Goal: Information Seeking & Learning: Find specific fact

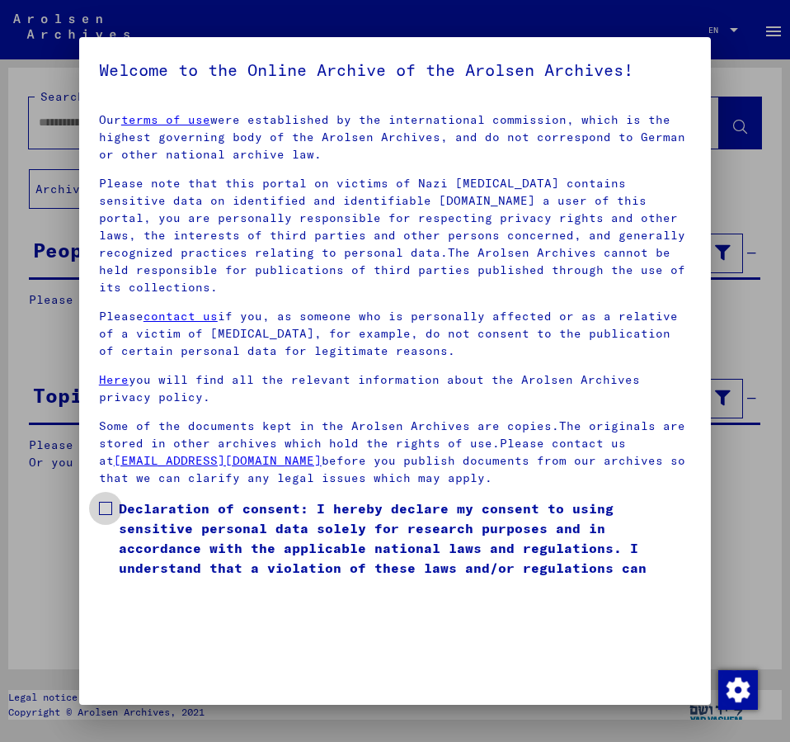
click at [105, 502] on span at bounding box center [105, 508] width 13 height 13
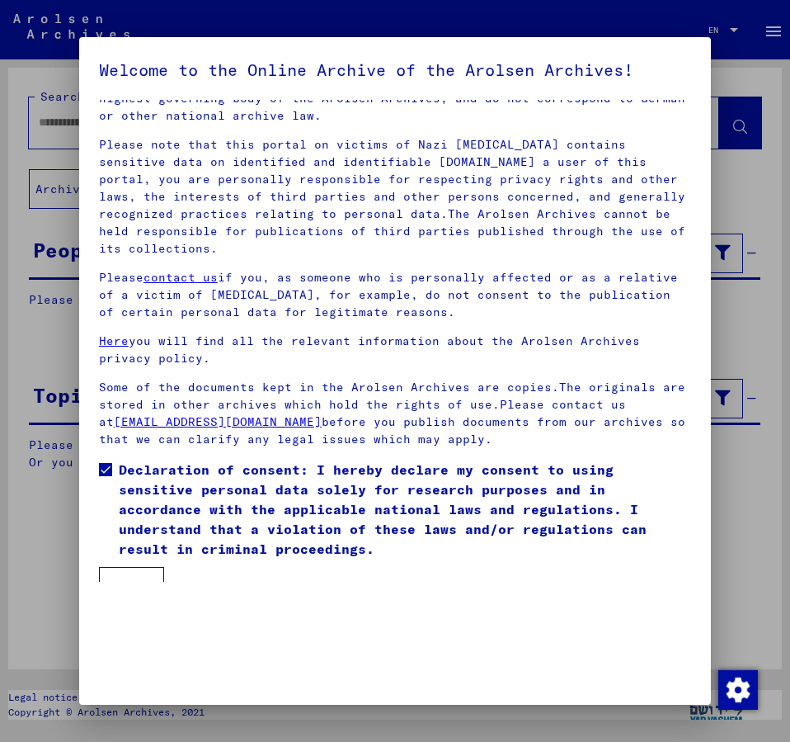
scroll to position [46, 0]
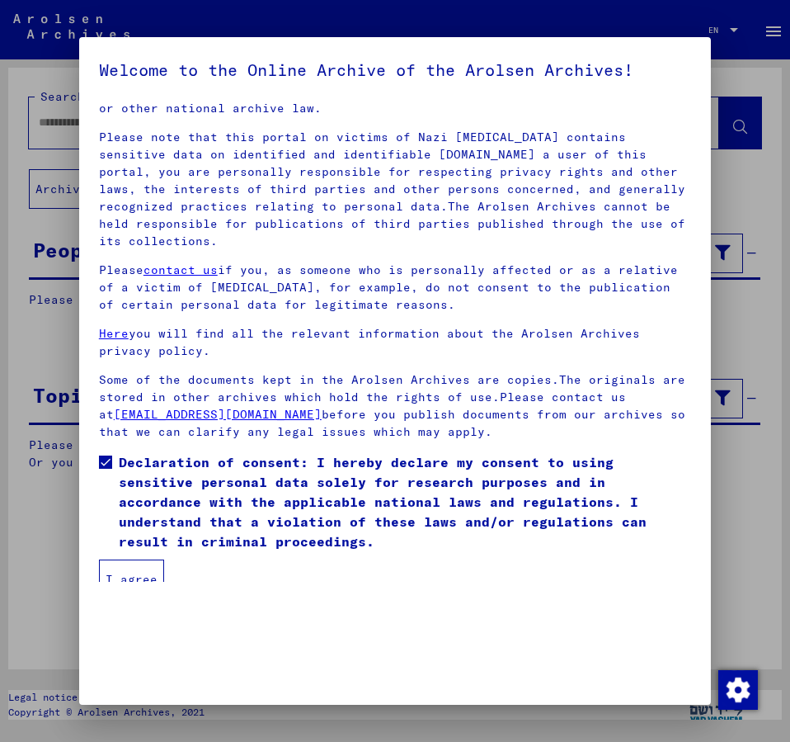
click at [137, 559] on button "I agree" at bounding box center [131, 579] width 65 height 40
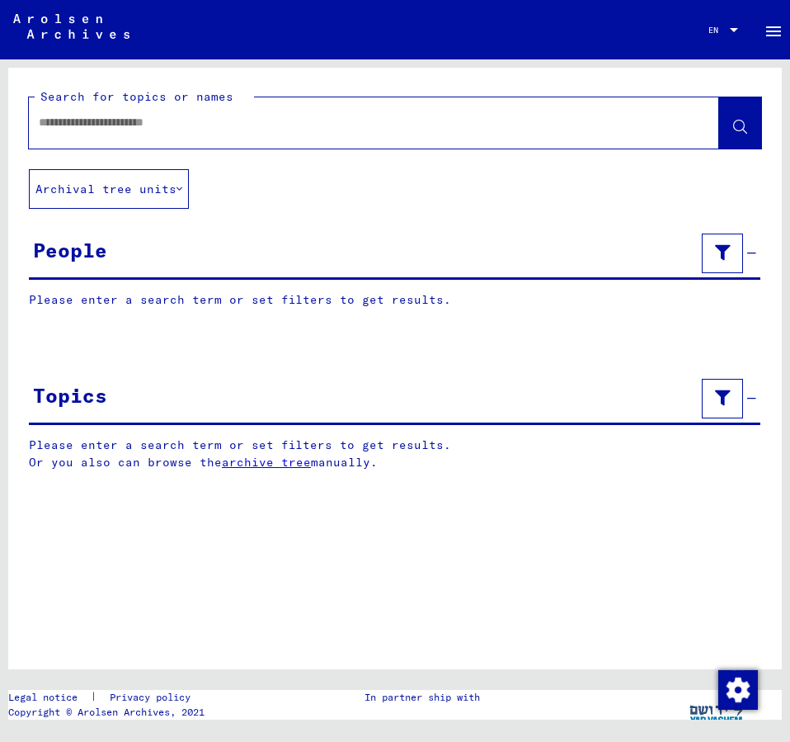
click at [125, 120] on input "text" at bounding box center [359, 122] width 641 height 17
type input "**********"
click at [747, 126] on icon at bounding box center [740, 127] width 14 height 14
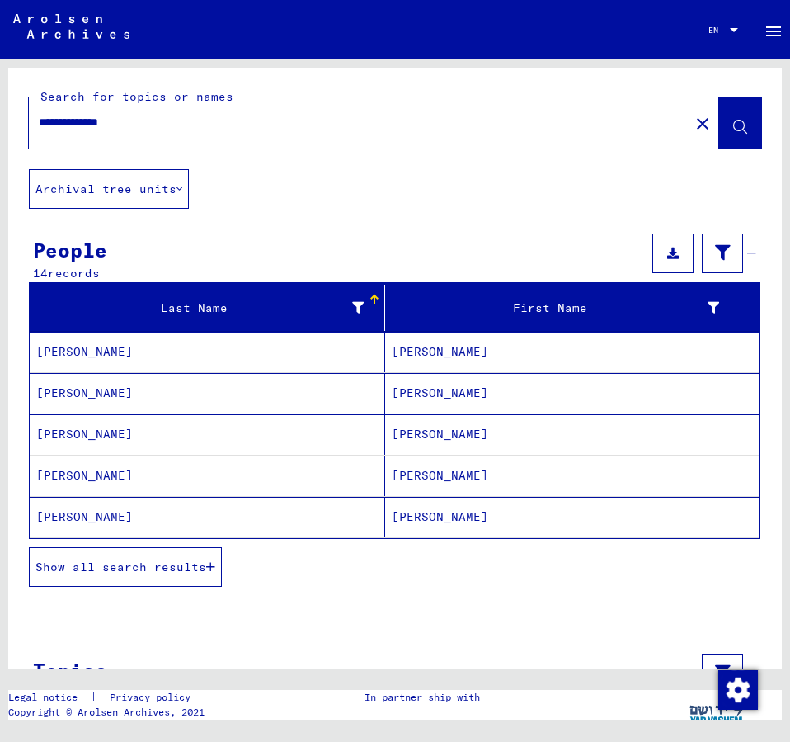
scroll to position [74, 0]
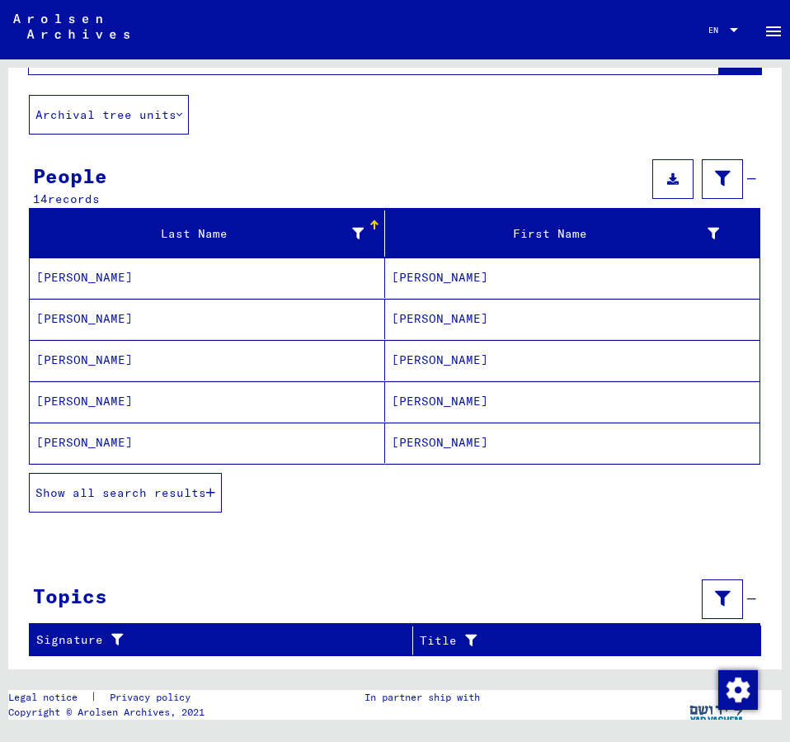
click at [422, 397] on mat-cell "Pietro" at bounding box center [572, 401] width 375 height 40
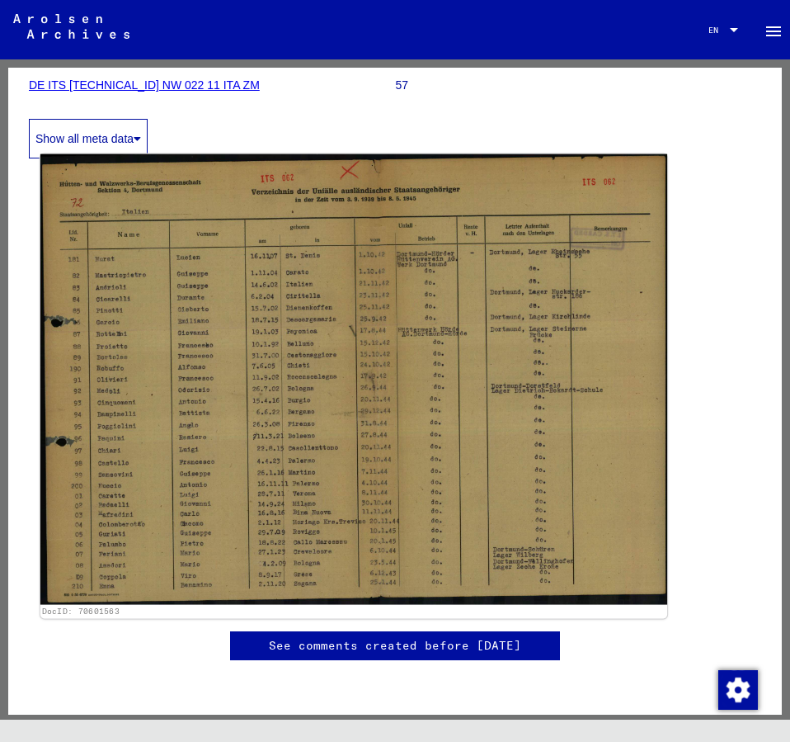
scroll to position [356, 0]
